Goal: Task Accomplishment & Management: Complete application form

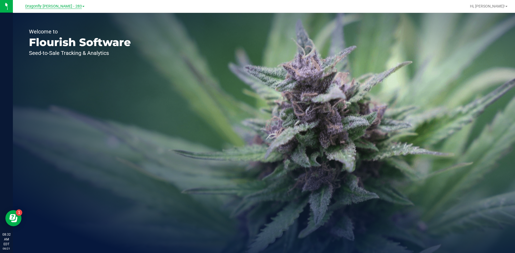
click at [57, 8] on span "Dragonfly Vega - 283" at bounding box center [53, 6] width 57 height 5
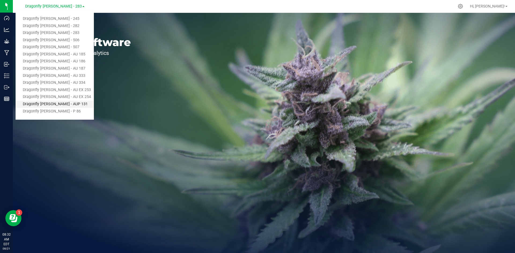
click at [66, 103] on link "Dragonfly [PERSON_NAME] - AUP 131" at bounding box center [55, 104] width 78 height 7
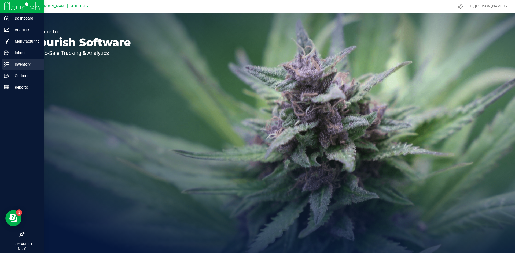
click at [30, 65] on p "Inventory" at bounding box center [25, 64] width 32 height 6
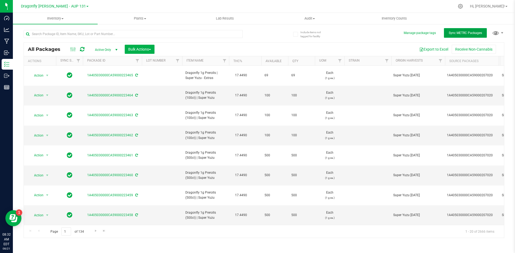
click at [461, 36] on button "Sync METRC Packages" at bounding box center [465, 33] width 43 height 10
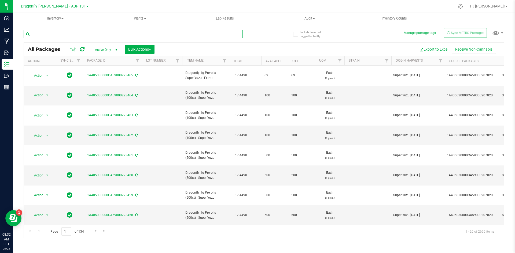
click at [85, 36] on input "text" at bounding box center [133, 34] width 219 height 8
type input "207474"
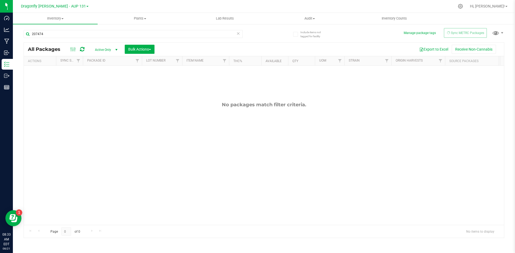
click at [236, 32] on icon at bounding box center [238, 33] width 4 height 6
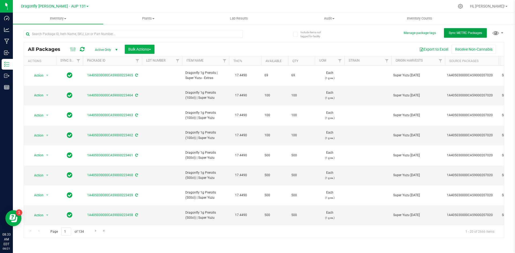
click at [461, 35] on button "Sync METRC Packages" at bounding box center [465, 33] width 43 height 10
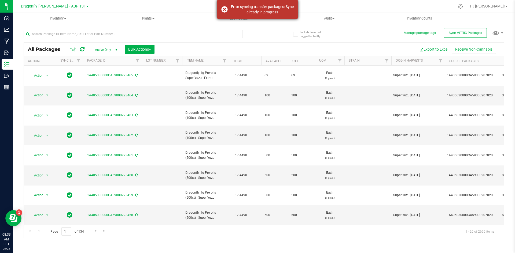
click at [226, 10] on div "Error syncing transfer packages: Sync already in progress" at bounding box center [257, 9] width 80 height 19
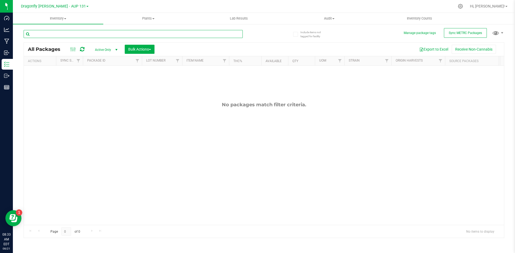
click at [133, 36] on input "text" at bounding box center [133, 34] width 219 height 8
type input "207474"
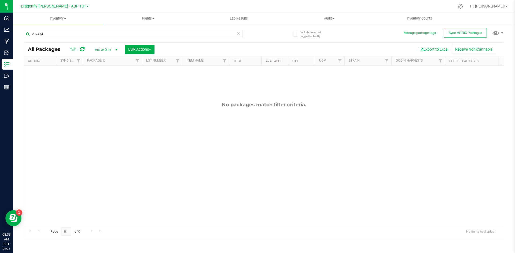
click at [237, 33] on icon at bounding box center [238, 33] width 4 height 6
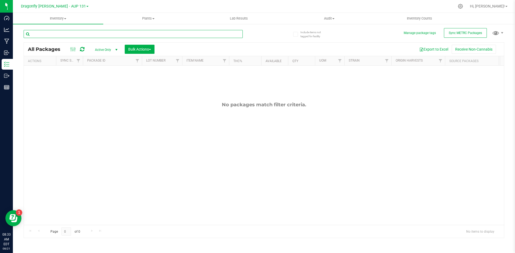
click at [193, 38] on input "text" at bounding box center [133, 34] width 219 height 8
type input "207474"
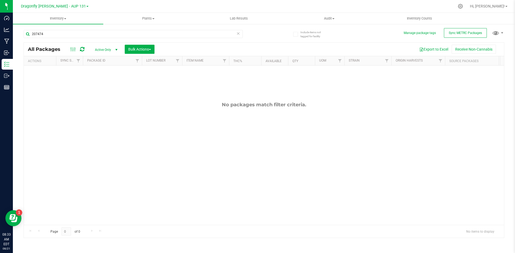
click at [240, 33] on icon at bounding box center [238, 33] width 4 height 6
click at [475, 35] on button "Sync METRC Packages" at bounding box center [465, 33] width 43 height 10
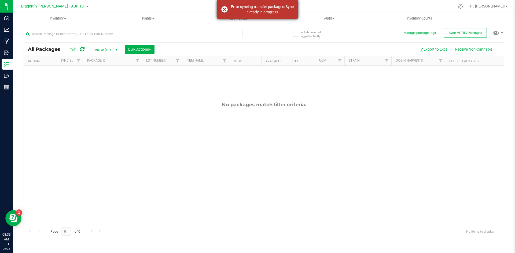
click at [225, 9] on div "Error syncing transfer packages: Sync already in progress" at bounding box center [257, 9] width 80 height 19
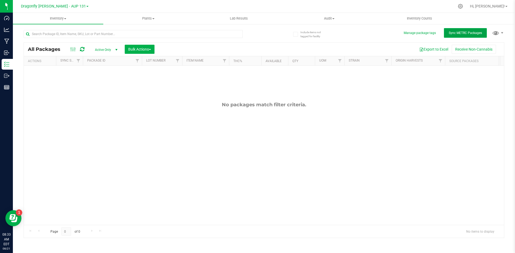
click at [461, 28] on button "Sync METRC Packages" at bounding box center [465, 33] width 43 height 10
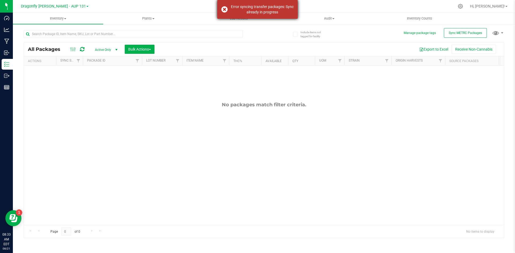
click at [225, 9] on div "Error syncing transfer packages: Sync already in progress" at bounding box center [257, 9] width 80 height 19
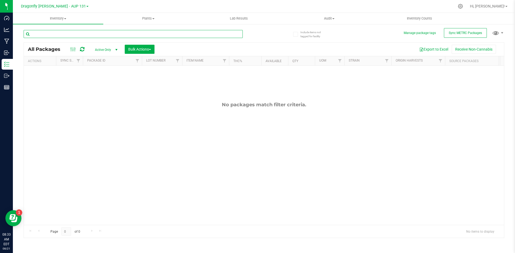
click at [129, 35] on input "text" at bounding box center [133, 34] width 219 height 8
type input "207474"
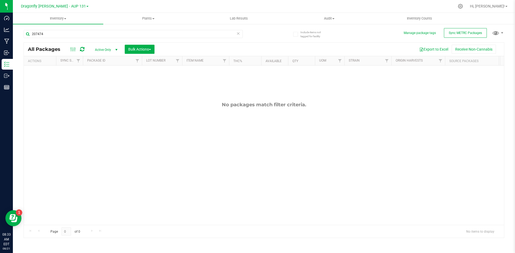
click at [237, 34] on icon at bounding box center [238, 33] width 4 height 6
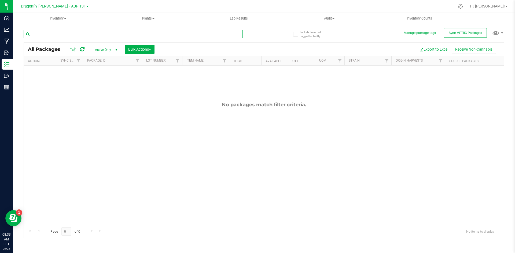
click at [137, 32] on input "text" at bounding box center [133, 34] width 219 height 8
type input "207474"
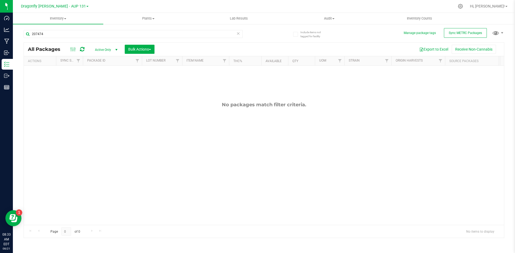
click at [238, 34] on icon at bounding box center [238, 33] width 4 height 6
click at [453, 32] on span "Sync METRC Packages" at bounding box center [464, 33] width 33 height 4
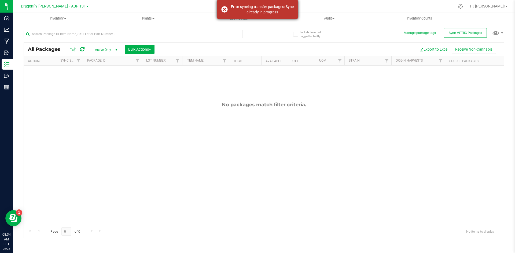
click at [223, 7] on div "Error syncing transfer packages: Sync already in progress" at bounding box center [257, 9] width 80 height 19
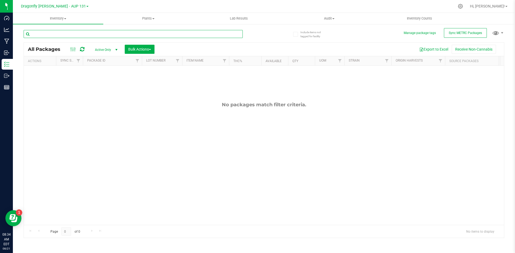
click at [133, 37] on input "text" at bounding box center [133, 34] width 219 height 8
type input "207474"
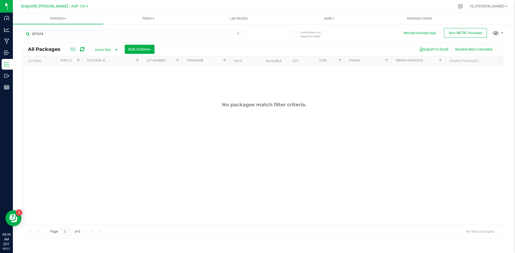
click at [236, 35] on icon at bounding box center [238, 33] width 4 height 6
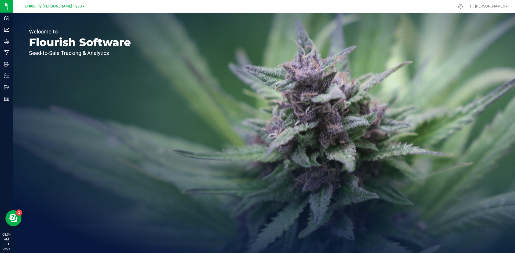
click at [72, 5] on link "Dragonfly [PERSON_NAME] - 283" at bounding box center [54, 5] width 59 height 5
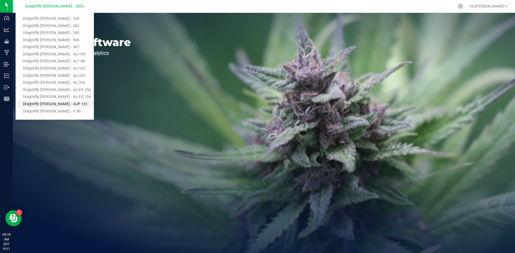
click at [71, 102] on link "Dragonfly [PERSON_NAME] - AUP 131" at bounding box center [55, 104] width 78 height 7
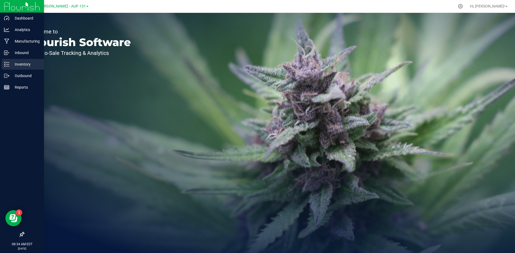
click at [18, 67] on p "Inventory" at bounding box center [25, 64] width 32 height 6
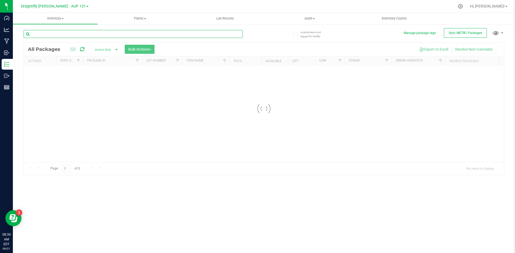
click at [104, 36] on div "Inventory All packages All inventory Waste log Create inventory Plants All plan…" at bounding box center [264, 133] width 502 height 240
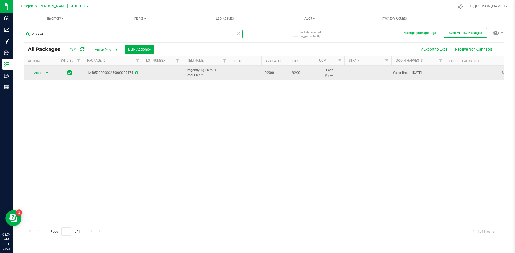
type input "207474"
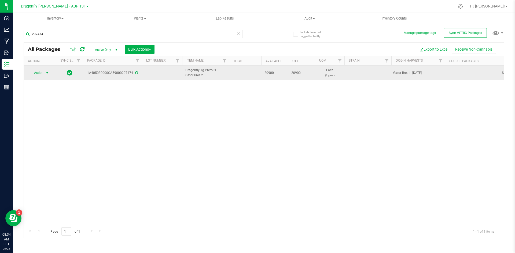
click at [42, 74] on span "Action" at bounding box center [36, 73] width 14 height 8
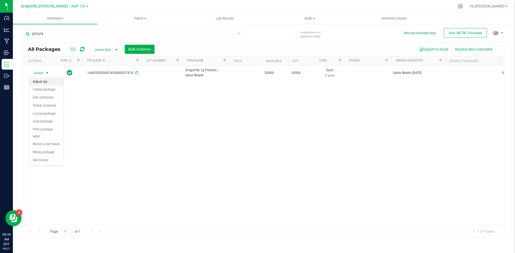
click at [49, 85] on li "Adjust qty" at bounding box center [46, 82] width 34 height 8
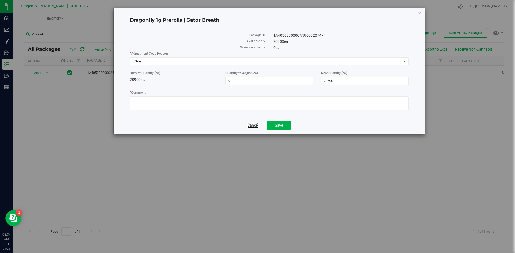
click at [251, 126] on link "Cancel" at bounding box center [252, 125] width 11 height 5
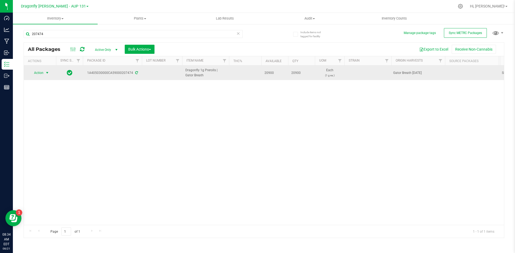
click at [42, 73] on span "Action" at bounding box center [36, 73] width 14 height 8
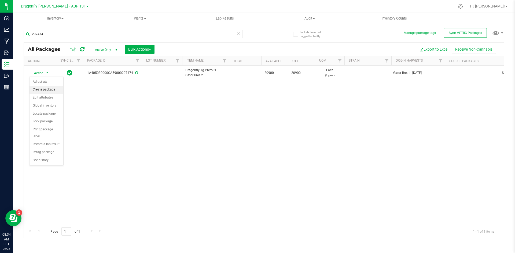
click at [50, 89] on li "Create package" at bounding box center [46, 90] width 34 height 8
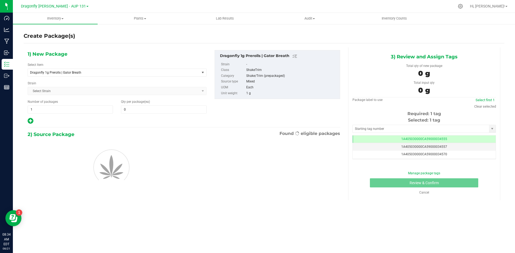
type input "0"
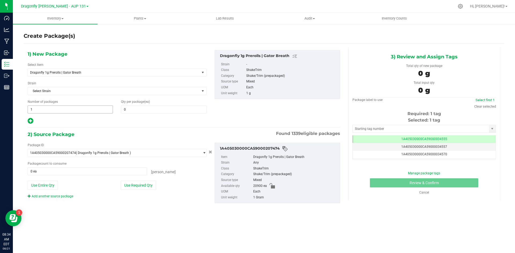
click at [77, 110] on span "1 1" at bounding box center [70, 110] width 85 height 8
click at [77, 110] on input "1" at bounding box center [70, 110] width 85 height 8
type input "41"
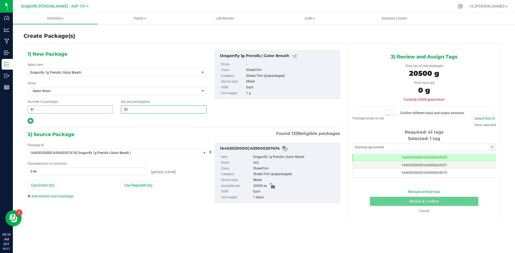
type input "500"
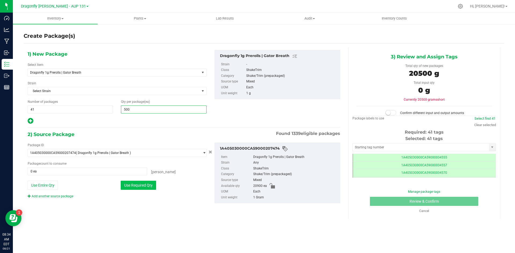
type input "500"
click at [145, 189] on button "Use Required Qty" at bounding box center [138, 185] width 35 height 9
type input "20500 ea"
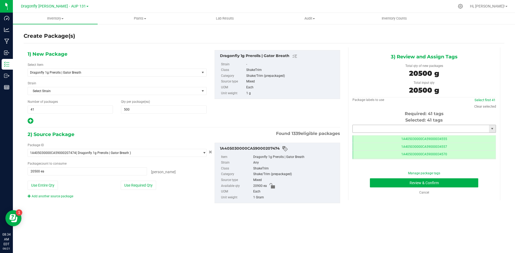
click at [415, 126] on input "text" at bounding box center [420, 129] width 136 height 8
click at [414, 137] on li "1A405030000CA59000226350" at bounding box center [423, 138] width 143 height 8
type input "1A405030000CA59000226350"
click at [442, 184] on button "Review & Confirm" at bounding box center [424, 182] width 108 height 9
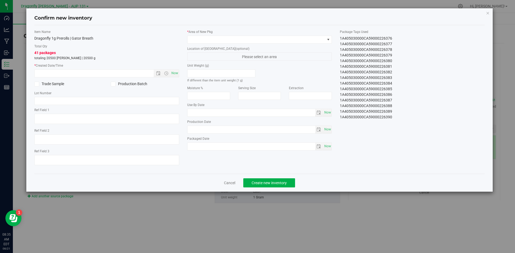
drag, startPoint x: 337, startPoint y: 38, endPoint x: 413, endPoint y: 136, distance: 123.7
click at [413, 136] on div "Item Name Dragonfly 1g Prerolls | Gator Breath Total Qty 41 packages totaling 2…" at bounding box center [259, 99] width 458 height 140
copy div "1A405030000CA59000226350 1A405030000CA59000226351 1A405030000CA59000226352 1A40…"
click at [230, 183] on link "Cancel" at bounding box center [229, 182] width 11 height 5
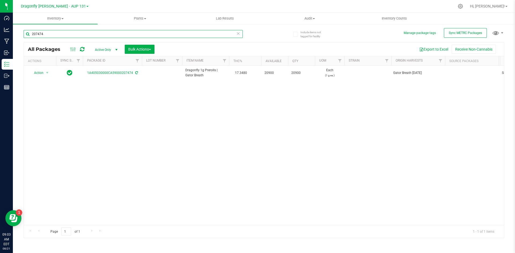
click at [69, 35] on input "207474" at bounding box center [133, 34] width 219 height 8
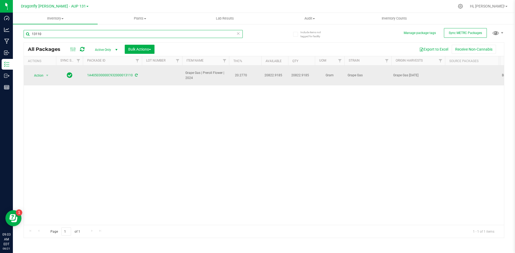
type input "13110"
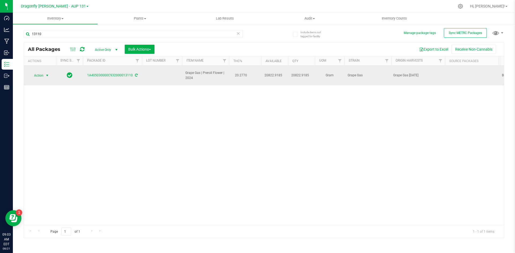
click at [42, 75] on span "Action" at bounding box center [36, 76] width 14 height 8
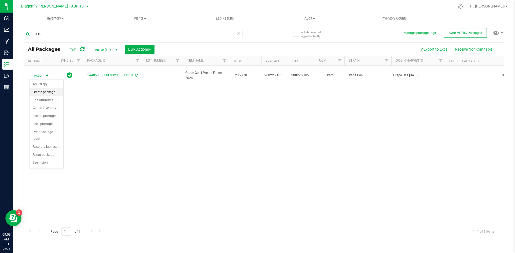
click at [42, 91] on li "Create package" at bounding box center [46, 92] width 34 height 8
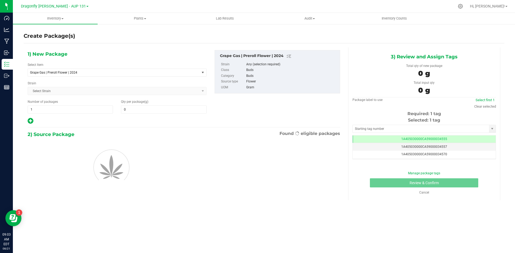
type input "0.0000"
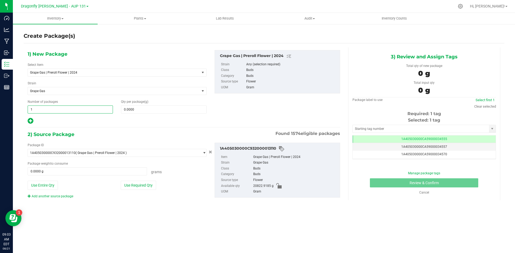
click at [84, 109] on span "1 1" at bounding box center [70, 110] width 85 height 8
click at [84, 109] on input "1" at bounding box center [70, 110] width 85 height 8
type input "36"
click at [152, 109] on span at bounding box center [163, 110] width 85 height 8
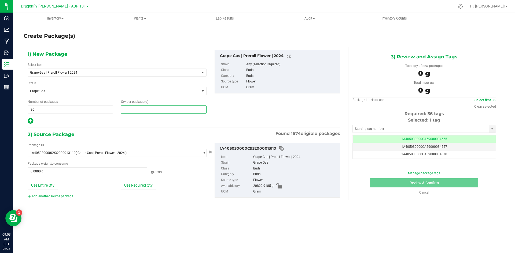
click at [153, 109] on input "text" at bounding box center [163, 110] width 85 height 8
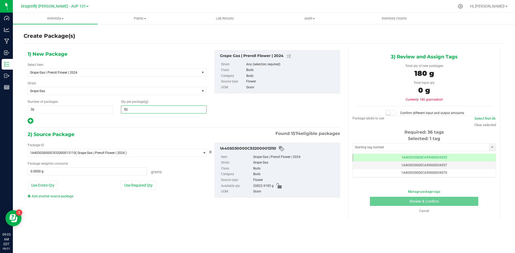
type input "500"
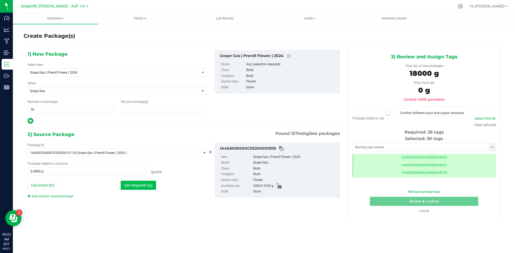
type input "500.0000"
click at [141, 187] on button "Use Required Qty" at bounding box center [138, 185] width 35 height 9
type input "18000.0000 g"
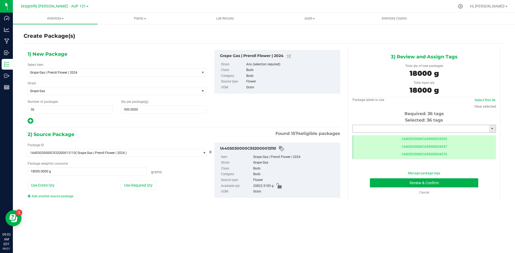
click at [383, 127] on input "text" at bounding box center [420, 129] width 136 height 8
click at [389, 137] on li "1A405030000CA59000226395" at bounding box center [423, 138] width 143 height 8
type input "1A405030000CA59000226395"
click at [398, 185] on button "Review & Confirm" at bounding box center [424, 182] width 108 height 9
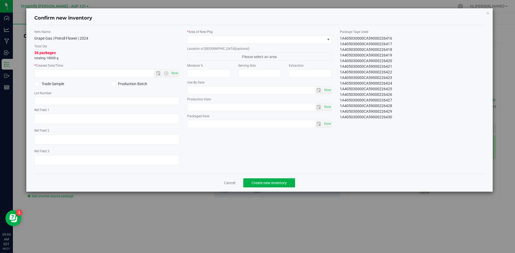
drag, startPoint x: 338, startPoint y: 38, endPoint x: 397, endPoint y: 133, distance: 111.8
click at [397, 133] on div "Item Name Grape Gas | Preroll Flower | 2024 Total Qty 36 packages totaling 1800…" at bounding box center [259, 99] width 458 height 140
copy div "1A405030000CA59000226395 1A405030000CA59000226396 1A405030000CA59000226397 1A40…"
click at [226, 182] on link "Cancel" at bounding box center [229, 182] width 11 height 5
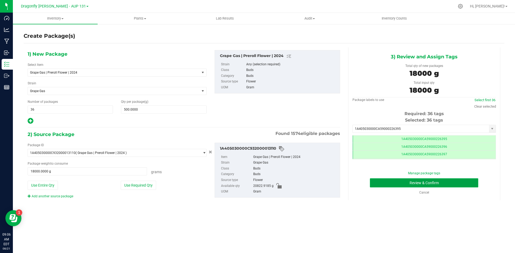
click at [436, 183] on button "Review & Confirm" at bounding box center [424, 182] width 108 height 9
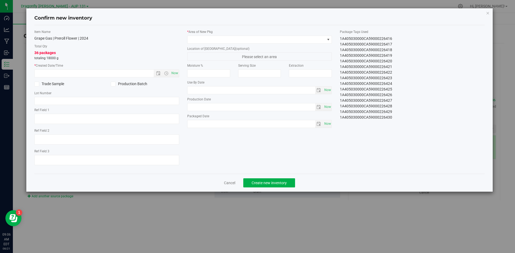
scroll to position [118, 0]
drag, startPoint x: 340, startPoint y: 39, endPoint x: 405, endPoint y: 128, distance: 110.6
click at [405, 128] on div "Item Name Grape Gas | Preroll Flower | 2024 Total Qty 36 packages totaling 1800…" at bounding box center [259, 99] width 458 height 140
copy div "1A405030000CA59000226395 1A405030000CA59000226396 1A405030000CA59000226397 1A40…"
click at [233, 184] on link "Cancel" at bounding box center [229, 182] width 11 height 5
